Goal: Task Accomplishment & Management: Use online tool/utility

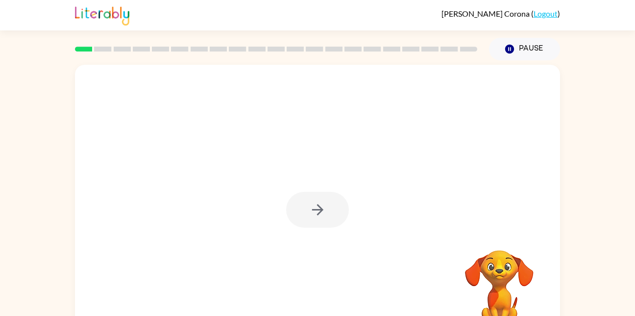
click at [325, 213] on div at bounding box center [317, 210] width 63 height 36
click at [296, 197] on button "button" at bounding box center [317, 210] width 63 height 36
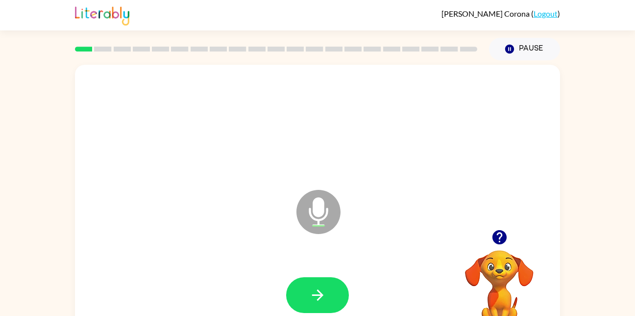
click at [318, 216] on icon "Microphone The Microphone is here when it is your turn to talk" at bounding box center [367, 224] width 147 height 74
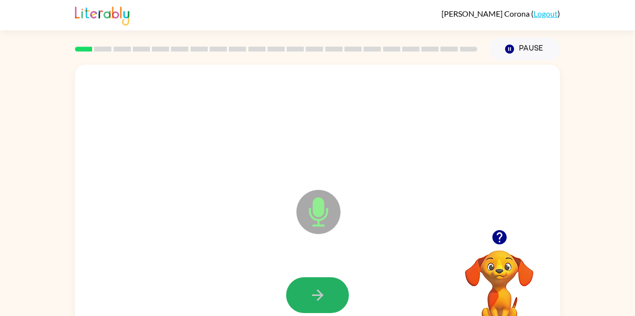
drag, startPoint x: 318, startPoint y: 295, endPoint x: 312, endPoint y: 281, distance: 14.5
click at [312, 281] on button "button" at bounding box center [317, 295] width 63 height 36
drag, startPoint x: 314, startPoint y: 290, endPoint x: 229, endPoint y: 190, distance: 131.4
click at [229, 190] on div "Microphone The Microphone is here when it is your turn to talk" at bounding box center [294, 187] width 418 height 35
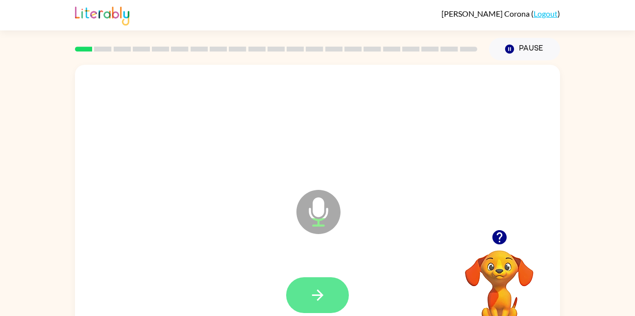
click at [313, 293] on icon "button" at bounding box center [317, 294] width 17 height 17
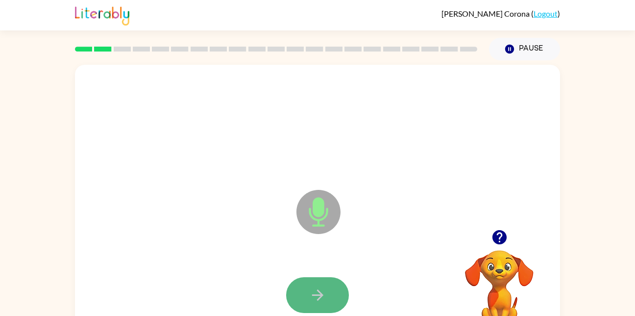
click at [326, 284] on button "button" at bounding box center [317, 295] width 63 height 36
click at [310, 283] on button "button" at bounding box center [317, 295] width 63 height 36
click at [320, 286] on icon "button" at bounding box center [317, 294] width 17 height 17
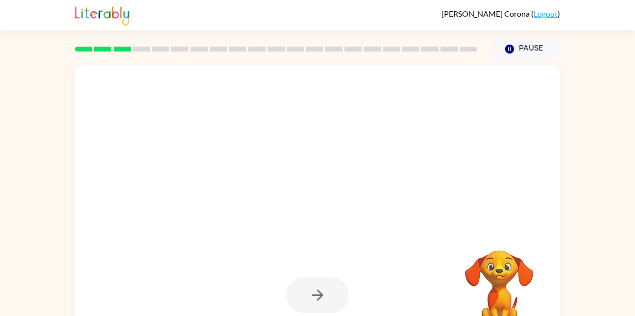
click at [323, 288] on div at bounding box center [317, 295] width 63 height 36
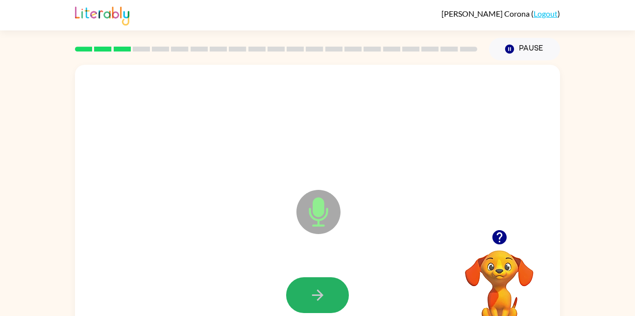
click at [323, 288] on icon "button" at bounding box center [317, 294] width 17 height 17
click at [325, 293] on icon "button" at bounding box center [317, 294] width 17 height 17
click at [326, 291] on icon "button" at bounding box center [317, 294] width 17 height 17
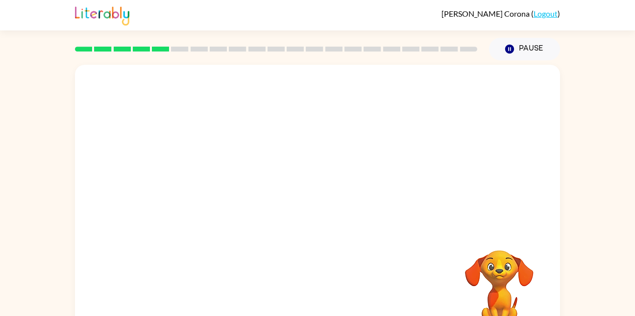
click at [326, 291] on div "Your browser must support playing .mp4 files to use Literably. Please try using…" at bounding box center [317, 205] width 485 height 280
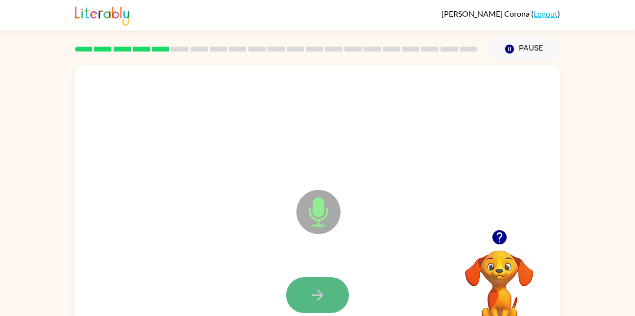
click at [315, 291] on icon "button" at bounding box center [317, 294] width 17 height 17
drag, startPoint x: 315, startPoint y: 291, endPoint x: 275, endPoint y: 186, distance: 112.0
click at [275, 186] on div "Microphone The Microphone is here when it is your turn to talk" at bounding box center [294, 187] width 418 height 35
click at [312, 298] on icon "button" at bounding box center [317, 294] width 17 height 17
click at [311, 296] on icon "button" at bounding box center [317, 294] width 17 height 17
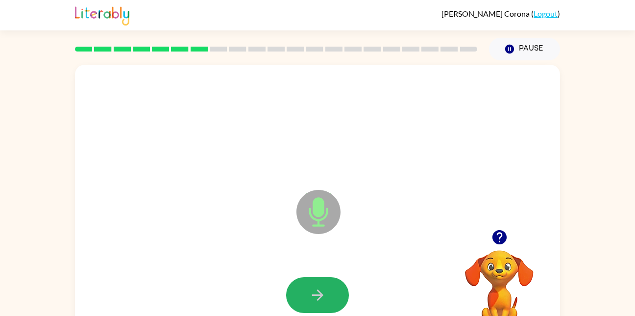
click at [316, 286] on icon "button" at bounding box center [317, 294] width 17 height 17
click at [311, 296] on icon "button" at bounding box center [317, 294] width 17 height 17
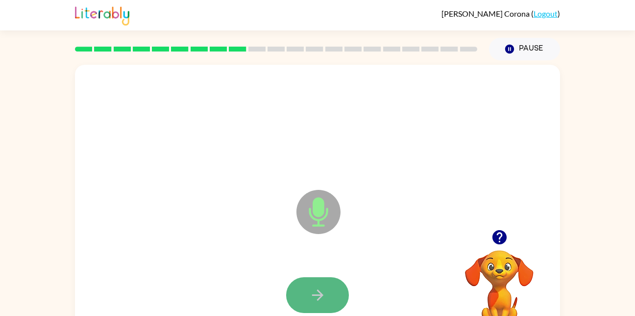
click at [312, 289] on icon "button" at bounding box center [317, 294] width 17 height 17
click at [310, 288] on icon "button" at bounding box center [317, 294] width 17 height 17
click at [309, 289] on icon "button" at bounding box center [317, 294] width 17 height 17
click at [312, 294] on icon "button" at bounding box center [317, 294] width 17 height 17
drag, startPoint x: 311, startPoint y: 294, endPoint x: 278, endPoint y: 254, distance: 51.1
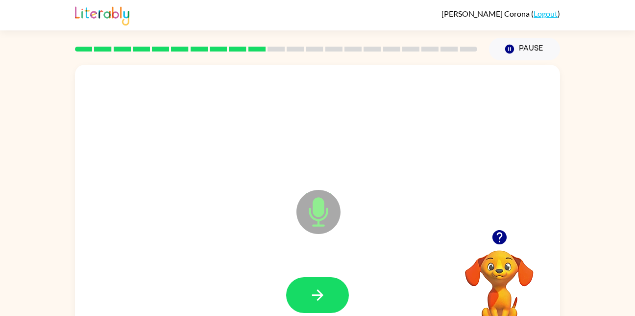
click at [278, 255] on div at bounding box center [318, 295] width 466 height 80
click at [316, 293] on icon "button" at bounding box center [317, 294] width 17 height 17
drag, startPoint x: 316, startPoint y: 293, endPoint x: 289, endPoint y: 228, distance: 70.3
click at [289, 228] on div "Microphone The Microphone is here when it is your turn to talk" at bounding box center [317, 205] width 485 height 280
click at [322, 295] on icon "button" at bounding box center [317, 294] width 11 height 11
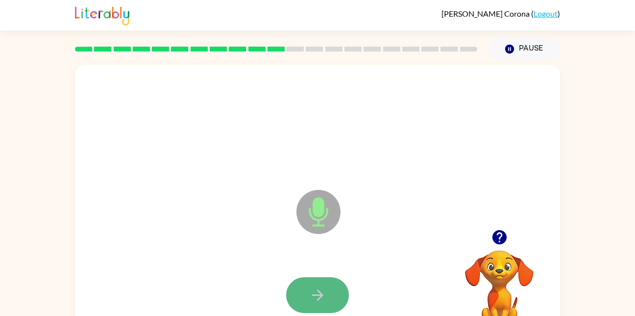
click at [319, 291] on icon "button" at bounding box center [317, 294] width 11 height 11
drag, startPoint x: 319, startPoint y: 288, endPoint x: 262, endPoint y: 260, distance: 63.3
click at [262, 260] on div at bounding box center [318, 295] width 466 height 80
click at [309, 297] on icon "button" at bounding box center [317, 294] width 17 height 17
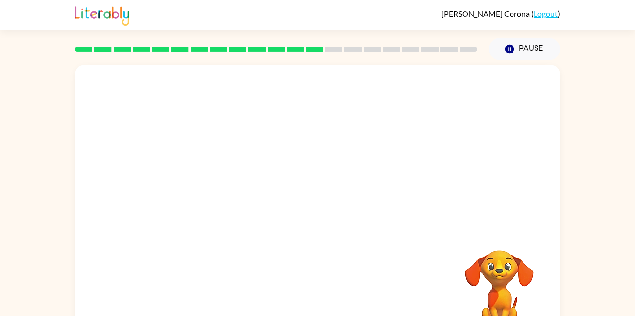
click at [309, 297] on div "Your browser must support playing .mp4 files to use Literably. Please try using…" at bounding box center [317, 205] width 485 height 280
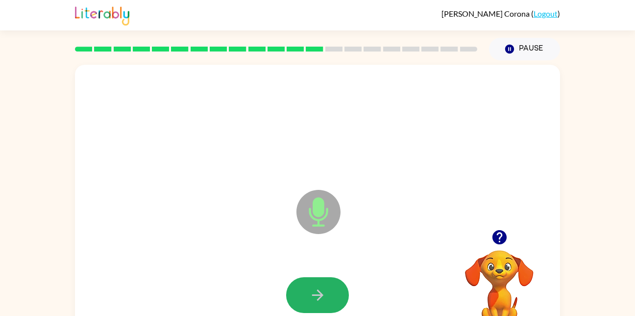
click at [332, 286] on button "button" at bounding box center [317, 295] width 63 height 36
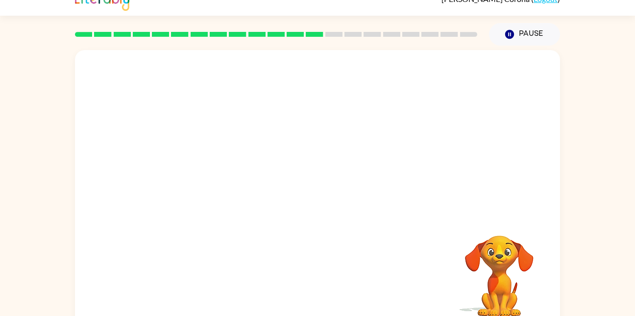
scroll to position [16, 0]
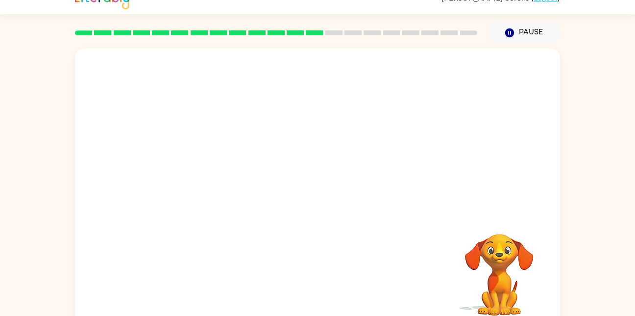
drag, startPoint x: 250, startPoint y: 50, endPoint x: 258, endPoint y: 93, distance: 43.3
click at [258, 93] on div at bounding box center [317, 131] width 485 height 165
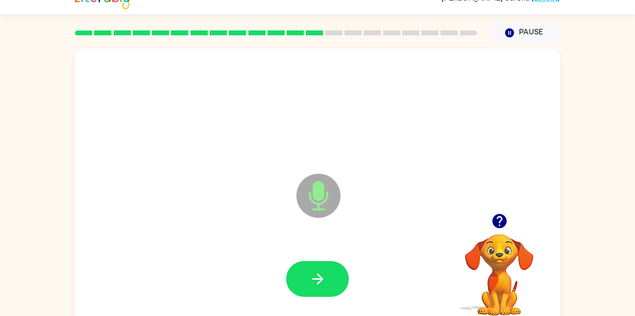
click at [321, 259] on div at bounding box center [318, 279] width 466 height 80
click at [316, 264] on button "button" at bounding box center [317, 279] width 63 height 36
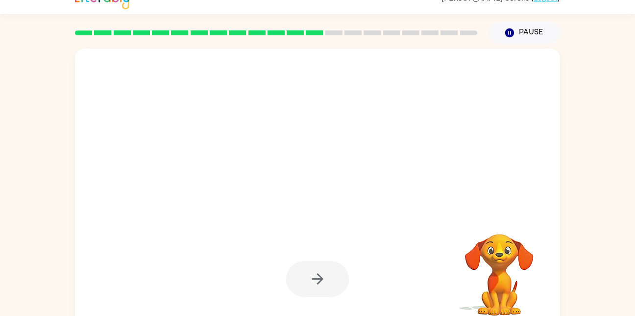
scroll to position [0, 0]
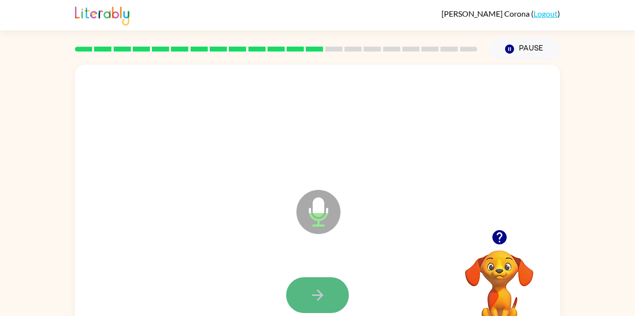
click at [318, 303] on icon "button" at bounding box center [317, 294] width 17 height 17
click at [327, 291] on button "button" at bounding box center [317, 295] width 63 height 36
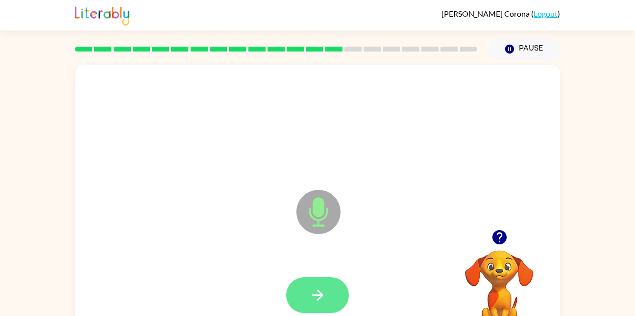
click at [310, 298] on icon "button" at bounding box center [317, 294] width 17 height 17
click at [317, 294] on icon "button" at bounding box center [317, 294] width 11 height 11
drag, startPoint x: 317, startPoint y: 294, endPoint x: 282, endPoint y: 257, distance: 51.0
click at [282, 257] on div at bounding box center [318, 295] width 466 height 80
click at [328, 300] on button "button" at bounding box center [317, 295] width 63 height 36
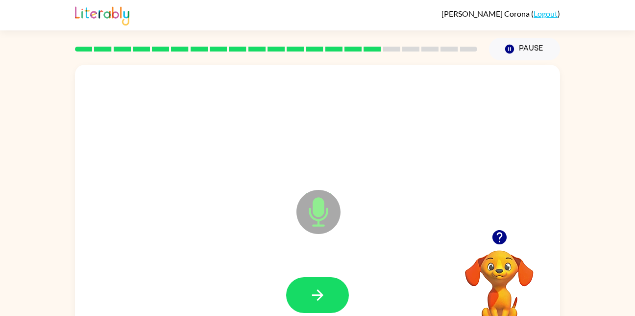
drag, startPoint x: 328, startPoint y: 300, endPoint x: 292, endPoint y: 260, distance: 53.8
click at [292, 260] on div at bounding box center [318, 295] width 466 height 80
click at [313, 291] on icon "button" at bounding box center [317, 294] width 17 height 17
click at [319, 295] on icon "button" at bounding box center [317, 294] width 11 height 11
drag, startPoint x: 319, startPoint y: 295, endPoint x: 268, endPoint y: 224, distance: 87.0
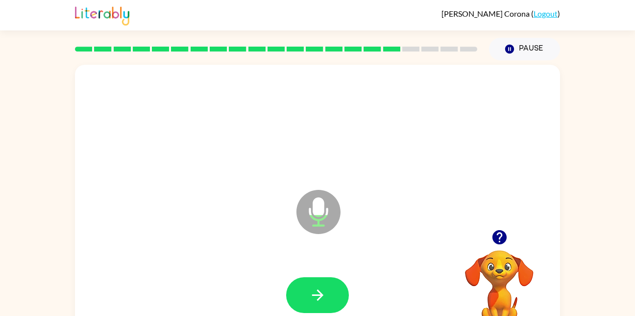
click at [268, 224] on div "Microphone The Microphone is here when it is your turn to talk" at bounding box center [317, 205] width 485 height 280
click at [320, 297] on icon "button" at bounding box center [317, 294] width 11 height 11
click at [317, 291] on icon "button" at bounding box center [317, 294] width 17 height 17
click at [326, 275] on div at bounding box center [318, 295] width 466 height 80
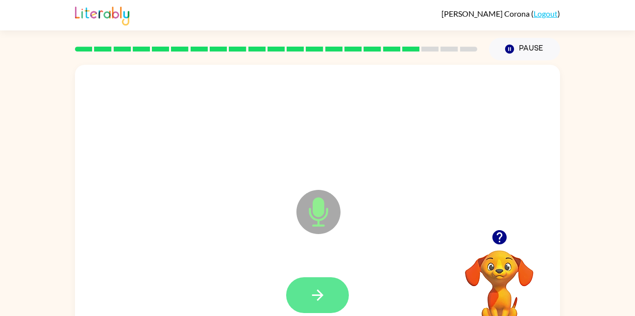
click at [317, 295] on icon "button" at bounding box center [317, 294] width 11 height 11
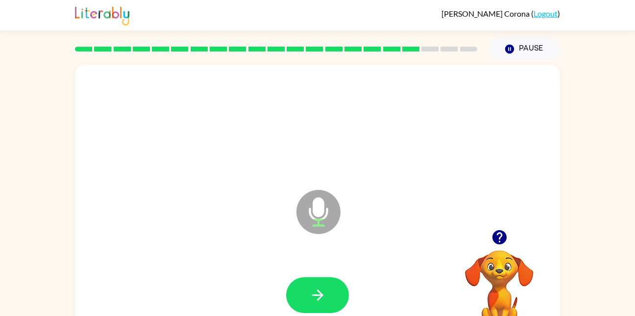
drag, startPoint x: 317, startPoint y: 295, endPoint x: 298, endPoint y: 182, distance: 114.7
click at [298, 182] on div "Microphone The Microphone is here when it is your turn to talk" at bounding box center [294, 187] width 418 height 35
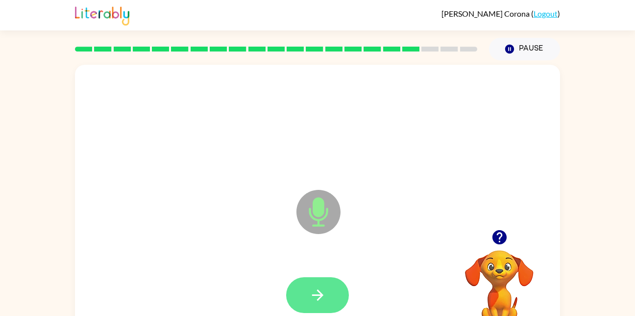
click at [313, 291] on icon "button" at bounding box center [317, 294] width 17 height 17
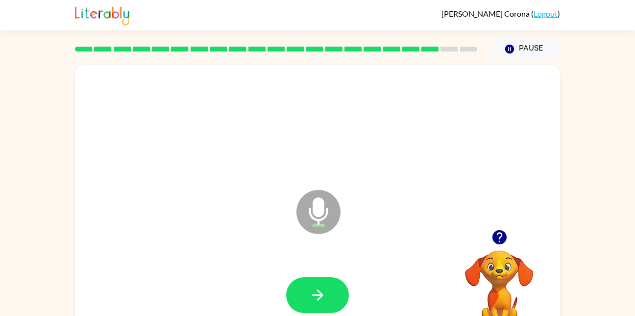
drag, startPoint x: 313, startPoint y: 291, endPoint x: 274, endPoint y: 232, distance: 70.0
click at [274, 232] on div "Microphone The Microphone is here when it is your turn to talk" at bounding box center [317, 205] width 485 height 280
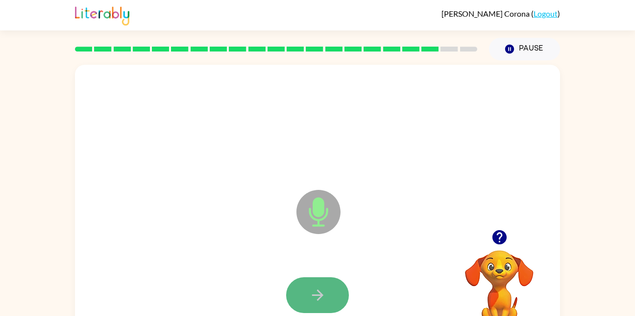
click at [307, 292] on button "button" at bounding box center [317, 295] width 63 height 36
drag, startPoint x: 307, startPoint y: 292, endPoint x: 273, endPoint y: 236, distance: 65.0
click at [273, 236] on div "Microphone The Microphone is here when it is your turn to talk" at bounding box center [317, 205] width 485 height 280
click at [320, 295] on icon "button" at bounding box center [317, 294] width 11 height 11
click at [318, 295] on icon "button" at bounding box center [317, 294] width 11 height 11
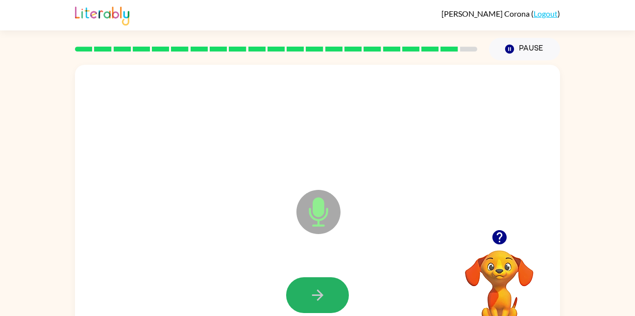
click at [318, 295] on icon "button" at bounding box center [317, 294] width 11 height 11
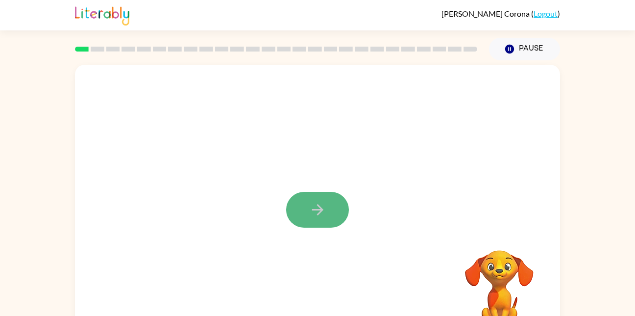
click at [337, 213] on button "button" at bounding box center [317, 210] width 63 height 36
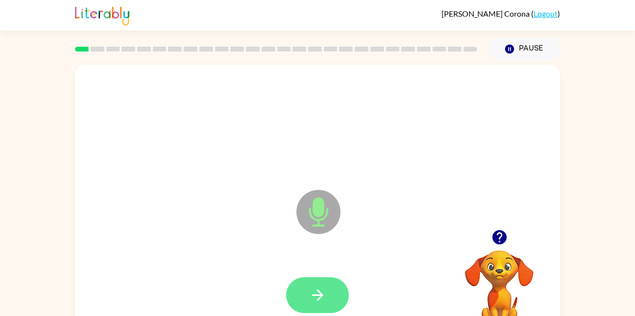
click at [310, 292] on icon "button" at bounding box center [317, 294] width 17 height 17
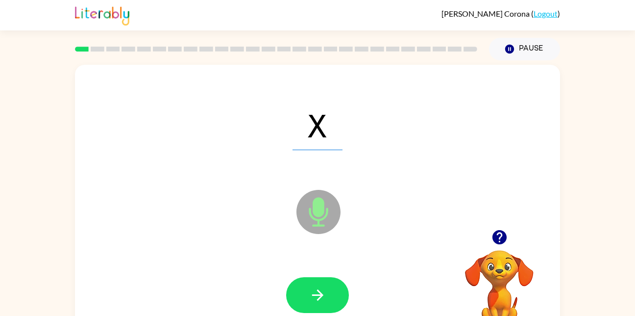
drag, startPoint x: 309, startPoint y: 294, endPoint x: 273, endPoint y: 221, distance: 80.4
click at [273, 221] on div "X Microphone The Microphone is here when it is your turn to talk" at bounding box center [317, 205] width 485 height 280
click at [316, 294] on icon "button" at bounding box center [317, 294] width 11 height 11
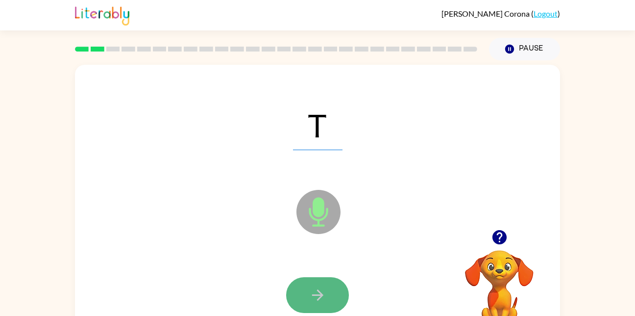
click at [315, 295] on icon "button" at bounding box center [317, 294] width 17 height 17
click at [312, 289] on icon "button" at bounding box center [317, 294] width 17 height 17
click at [307, 295] on button "button" at bounding box center [317, 295] width 63 height 36
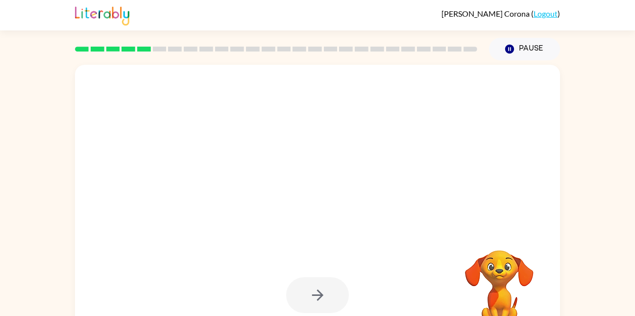
click at [312, 297] on div at bounding box center [317, 295] width 63 height 36
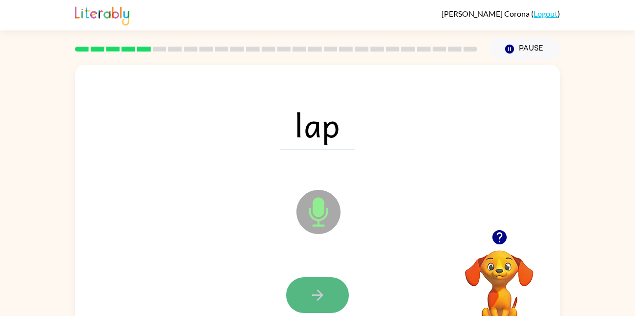
click at [310, 296] on icon "button" at bounding box center [317, 294] width 17 height 17
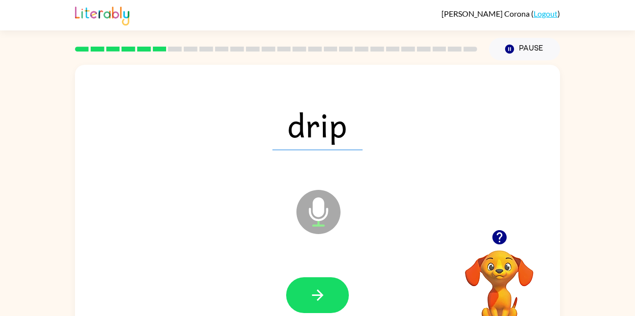
click at [151, 76] on div "drip Microphone The Microphone is here when it is your turn to talk" at bounding box center [317, 205] width 485 height 280
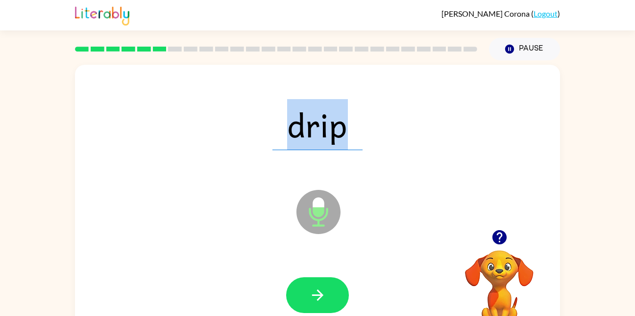
click at [151, 76] on div "drip Microphone The Microphone is here when it is your turn to talk" at bounding box center [317, 205] width 485 height 280
click at [315, 295] on icon "button" at bounding box center [317, 294] width 17 height 17
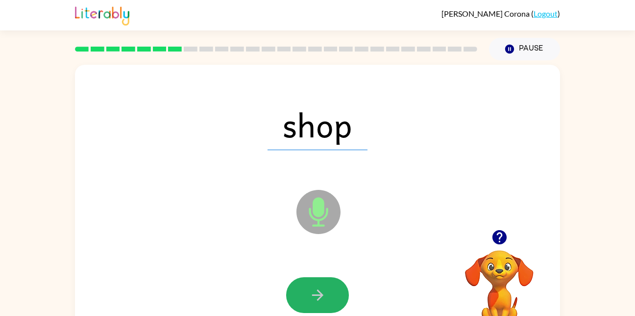
click at [315, 295] on icon "button" at bounding box center [317, 294] width 17 height 17
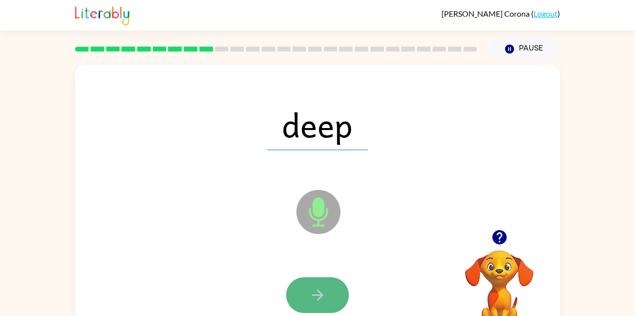
click at [306, 297] on button "button" at bounding box center [317, 295] width 63 height 36
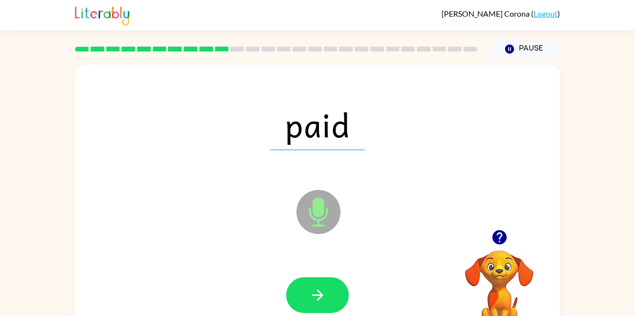
click at [308, 315] on div at bounding box center [318, 295] width 466 height 80
click at [319, 292] on icon "button" at bounding box center [317, 294] width 11 height 11
click at [320, 291] on icon "button" at bounding box center [317, 294] width 17 height 17
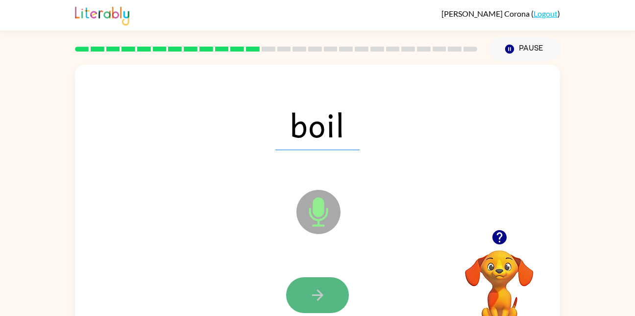
click at [317, 287] on icon "button" at bounding box center [317, 294] width 17 height 17
click at [319, 298] on icon "button" at bounding box center [317, 294] width 11 height 11
click at [315, 294] on icon "button" at bounding box center [317, 294] width 11 height 11
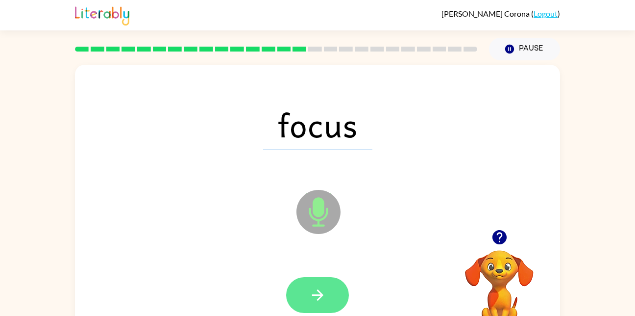
click at [312, 300] on icon "button" at bounding box center [317, 294] width 17 height 17
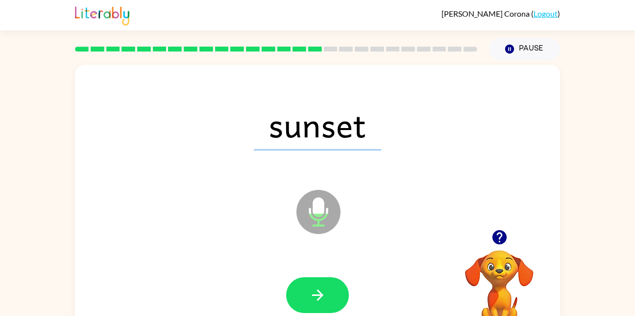
drag, startPoint x: 312, startPoint y: 300, endPoint x: 268, endPoint y: 237, distance: 76.4
click at [268, 237] on div "sunset Microphone The Microphone is here when it is your turn to talk" at bounding box center [317, 205] width 485 height 280
click at [305, 299] on button "button" at bounding box center [317, 295] width 63 height 36
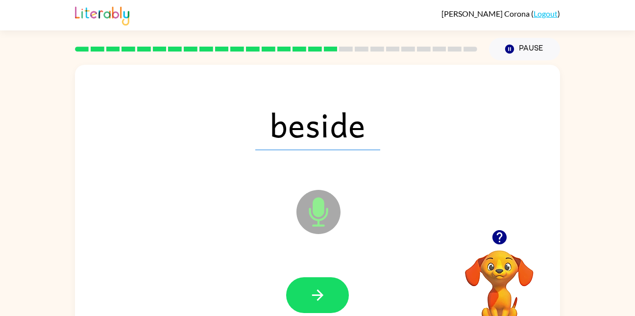
click at [300, 275] on div at bounding box center [318, 295] width 466 height 80
click at [314, 299] on icon "button" at bounding box center [317, 294] width 17 height 17
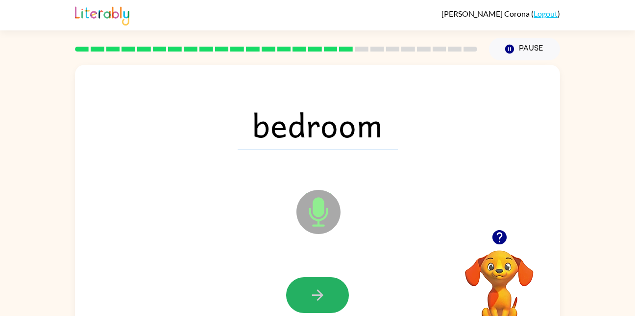
click at [314, 299] on icon "button" at bounding box center [317, 294] width 17 height 17
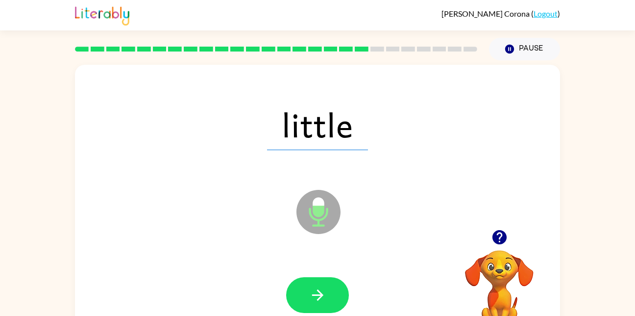
drag, startPoint x: 313, startPoint y: 302, endPoint x: 229, endPoint y: 236, distance: 106.8
click at [229, 236] on div "little Microphone The Microphone is here when it is your turn to talk" at bounding box center [317, 205] width 485 height 280
click at [321, 298] on icon "button" at bounding box center [317, 294] width 17 height 17
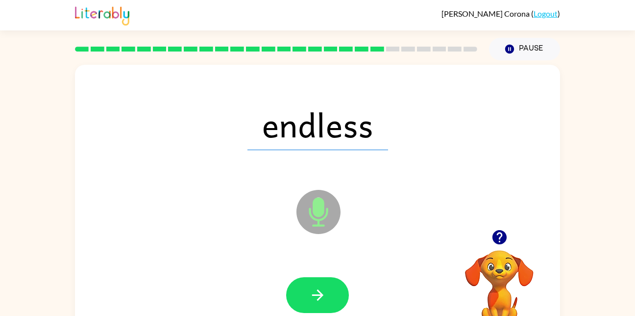
drag, startPoint x: 321, startPoint y: 298, endPoint x: 275, endPoint y: 254, distance: 63.8
click at [275, 254] on div "endless Microphone The Microphone is here when it is your turn to talk" at bounding box center [317, 205] width 485 height 280
click at [276, 268] on div at bounding box center [318, 295] width 466 height 80
click at [312, 296] on icon "button" at bounding box center [317, 294] width 17 height 17
drag, startPoint x: 312, startPoint y: 296, endPoint x: 274, endPoint y: 253, distance: 57.0
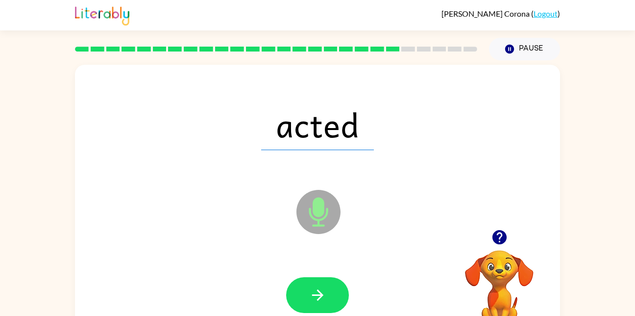
click at [274, 253] on div "acted Microphone The Microphone is here when it is your turn to talk" at bounding box center [317, 205] width 485 height 280
click at [313, 296] on icon "button" at bounding box center [317, 294] width 17 height 17
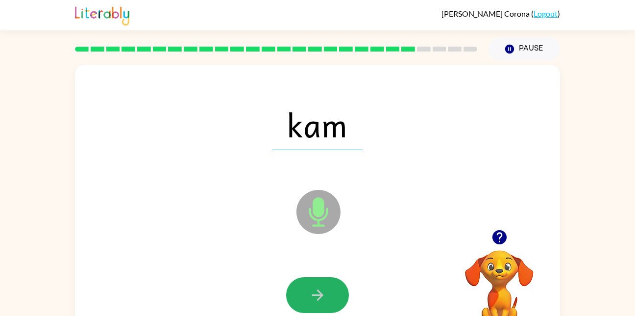
click at [316, 294] on icon "button" at bounding box center [317, 294] width 11 height 11
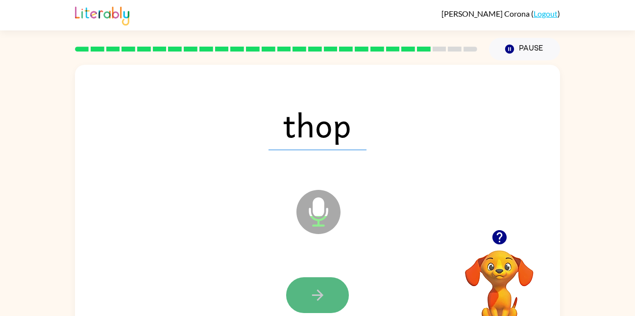
click at [314, 290] on icon "button" at bounding box center [317, 294] width 17 height 17
click at [313, 294] on icon "button" at bounding box center [317, 294] width 11 height 11
click at [309, 287] on icon "button" at bounding box center [317, 294] width 17 height 17
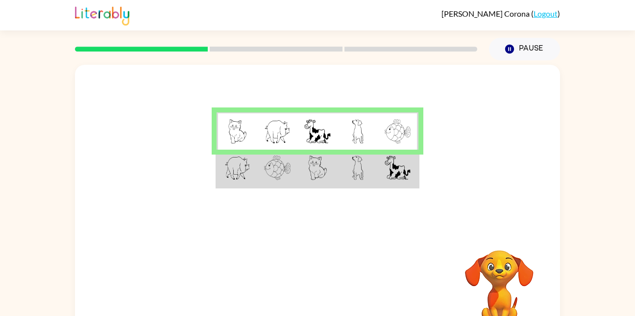
click at [275, 163] on img at bounding box center [277, 167] width 26 height 25
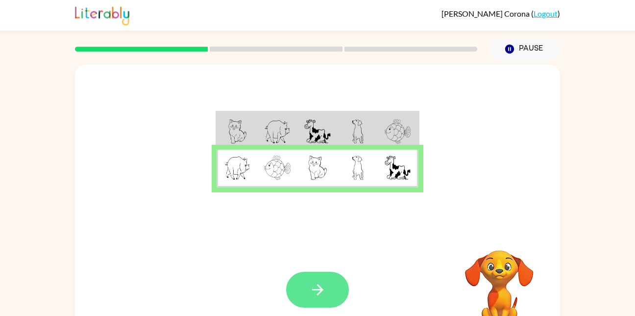
click at [309, 289] on icon "button" at bounding box center [317, 289] width 17 height 17
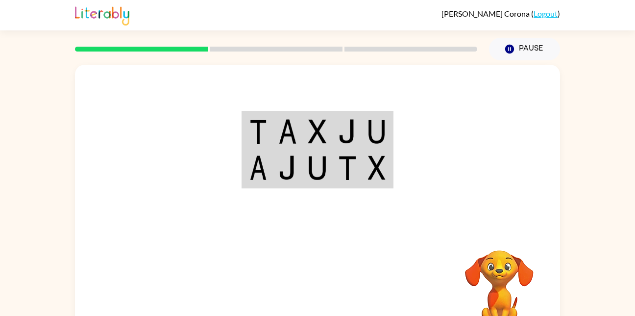
click at [323, 175] on img at bounding box center [317, 167] width 19 height 25
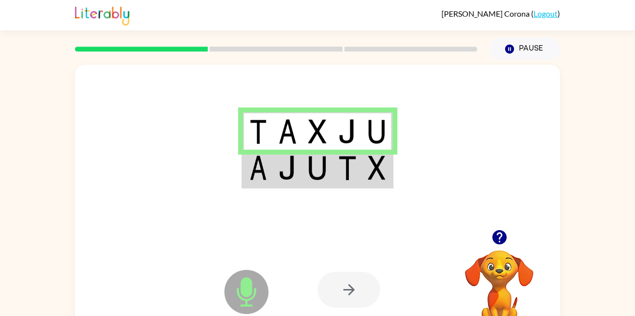
click at [339, 287] on div at bounding box center [349, 289] width 63 height 36
drag, startPoint x: 328, startPoint y: 175, endPoint x: 325, endPoint y: 167, distance: 8.8
click at [325, 167] on td at bounding box center [318, 168] width 30 height 38
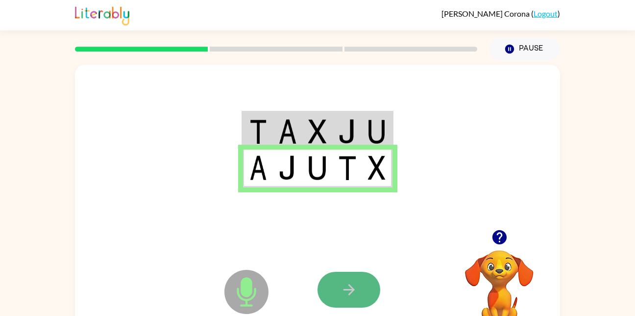
click at [356, 283] on icon "button" at bounding box center [349, 289] width 17 height 17
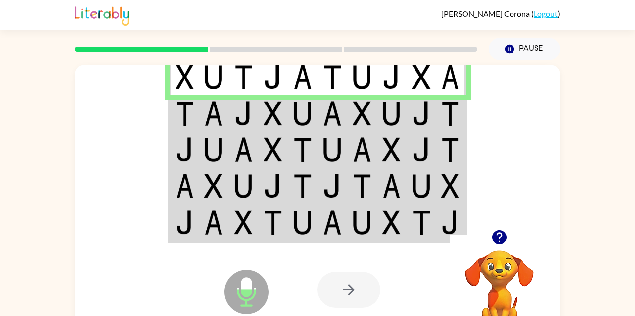
click at [326, 119] on img at bounding box center [332, 113] width 19 height 25
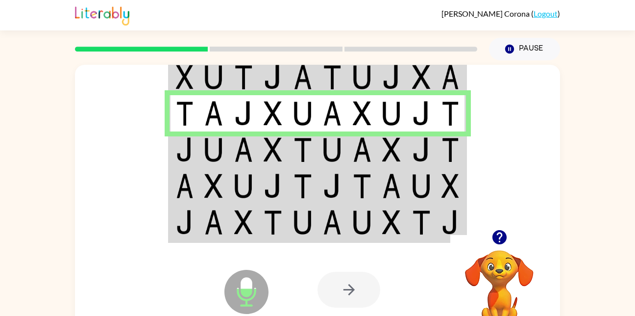
click at [320, 145] on td at bounding box center [333, 149] width 30 height 36
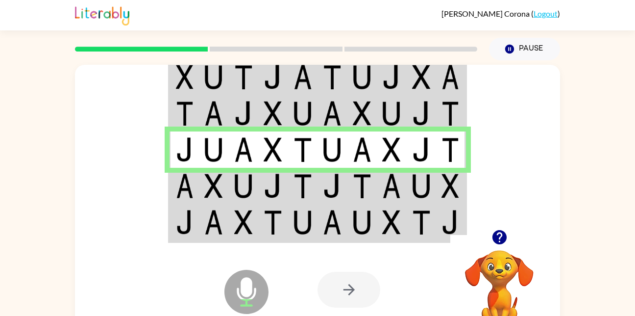
click at [321, 179] on td at bounding box center [333, 186] width 30 height 36
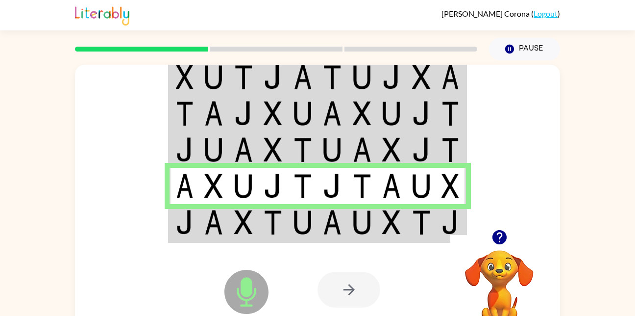
click at [335, 227] on img at bounding box center [332, 222] width 19 height 25
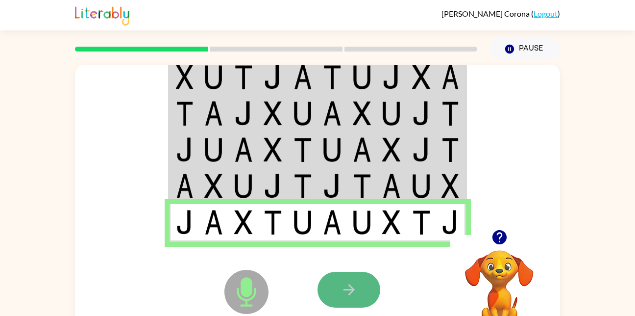
click at [342, 288] on icon "button" at bounding box center [349, 289] width 17 height 17
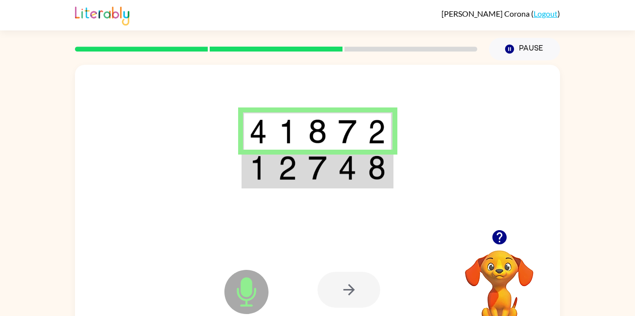
click at [320, 175] on img at bounding box center [317, 167] width 19 height 25
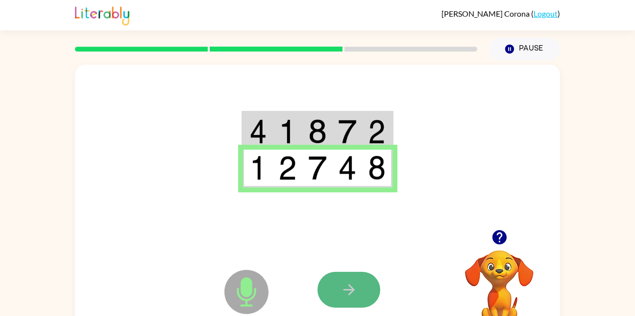
click at [358, 293] on button "button" at bounding box center [349, 289] width 63 height 36
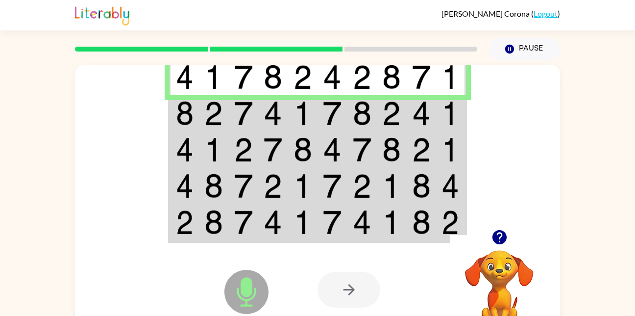
click at [300, 111] on img at bounding box center [303, 113] width 19 height 25
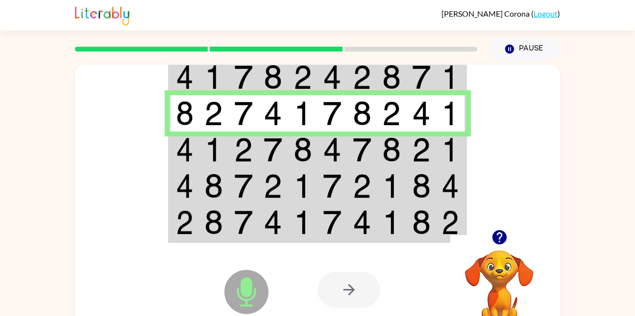
click at [378, 150] on td at bounding box center [392, 149] width 30 height 36
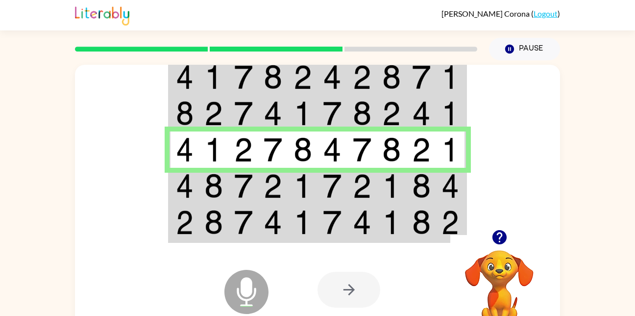
click at [331, 196] on img at bounding box center [332, 185] width 19 height 25
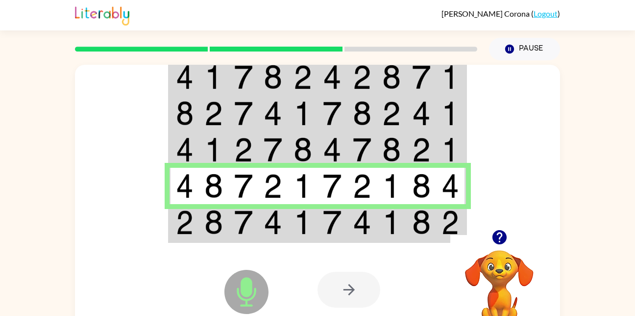
click at [302, 228] on img at bounding box center [303, 222] width 19 height 25
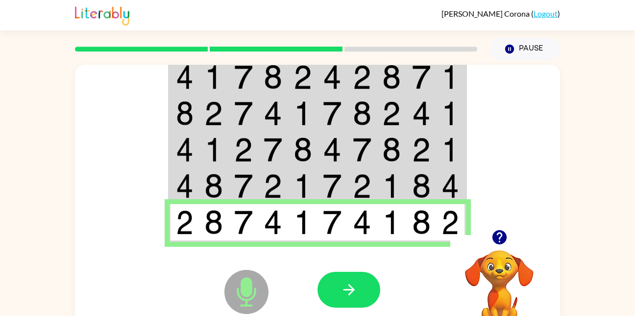
click at [265, 284] on icon at bounding box center [246, 292] width 44 height 44
click at [338, 293] on button "button" at bounding box center [349, 289] width 63 height 36
